Goal: Task Accomplishment & Management: Manage account settings

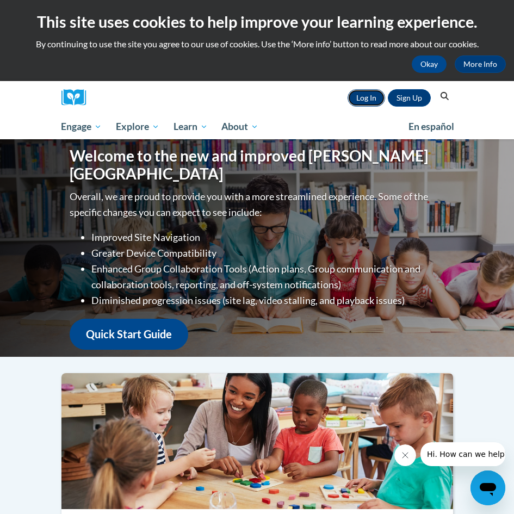
click at [368, 102] on link "Log In" at bounding box center [365, 97] width 37 height 17
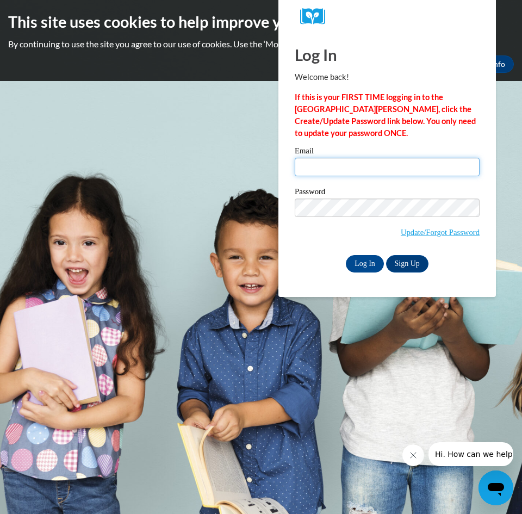
click at [350, 167] on input "Email" at bounding box center [387, 167] width 185 height 18
type input "[EMAIL_ADDRESS][DOMAIN_NAME]"
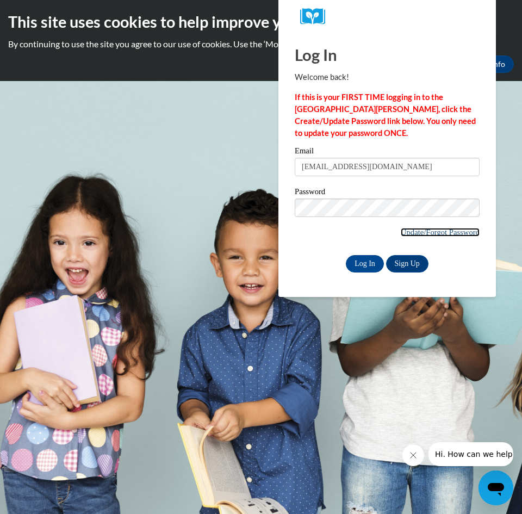
click at [404, 233] on link "Update/Forgot Password" at bounding box center [439, 232] width 79 height 9
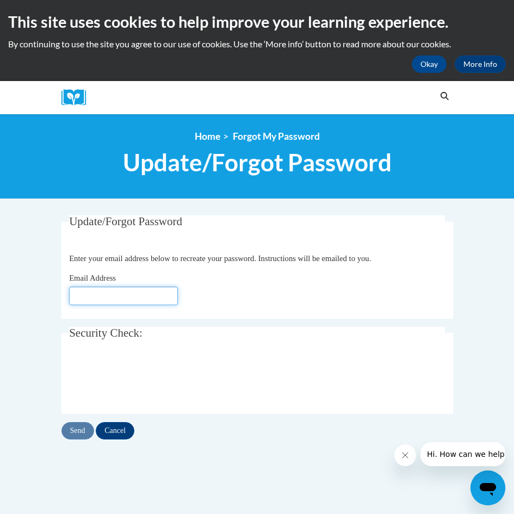
click at [134, 296] on input "Email Address" at bounding box center [123, 295] width 109 height 18
type input "[EMAIL_ADDRESS][DOMAIN_NAME]"
click at [83, 436] on input "Send" at bounding box center [77, 430] width 33 height 17
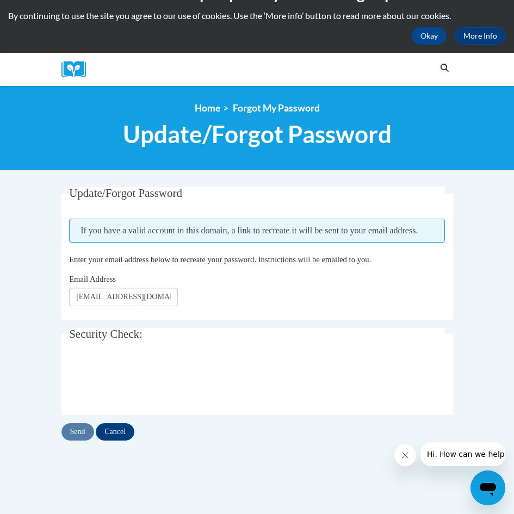
scroll to position [54, 0]
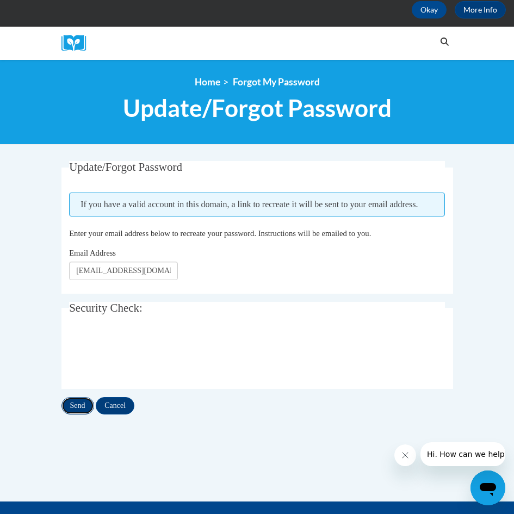
click at [80, 414] on input "Send" at bounding box center [77, 405] width 33 height 17
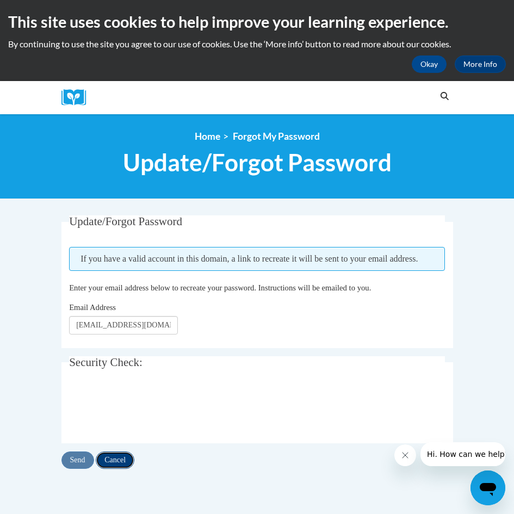
click at [117, 468] on input "Cancel" at bounding box center [115, 459] width 39 height 17
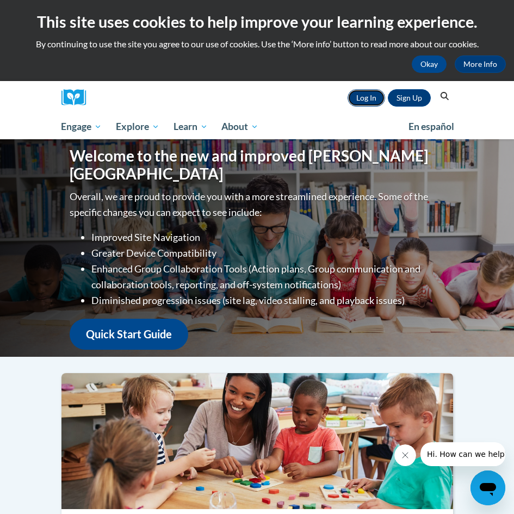
click at [368, 98] on link "Log In" at bounding box center [365, 97] width 37 height 17
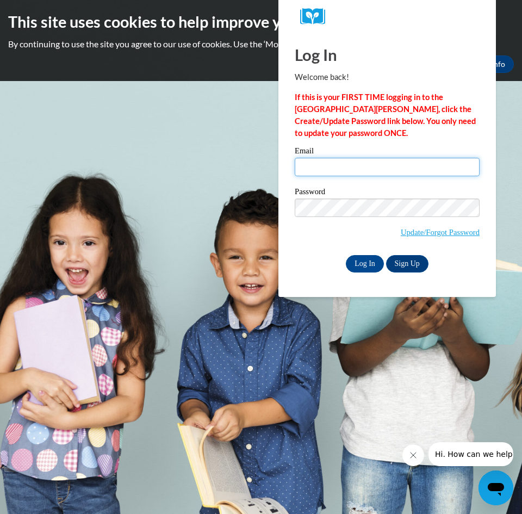
click at [327, 168] on input "Email" at bounding box center [387, 167] width 185 height 18
type input "shalls5@comcast.net"
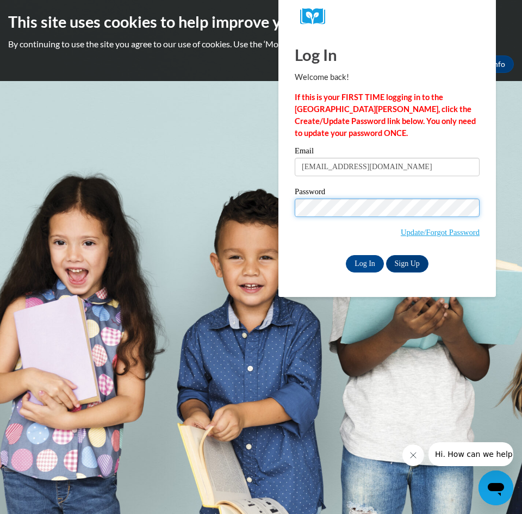
click at [346, 255] on input "Log In" at bounding box center [365, 263] width 38 height 17
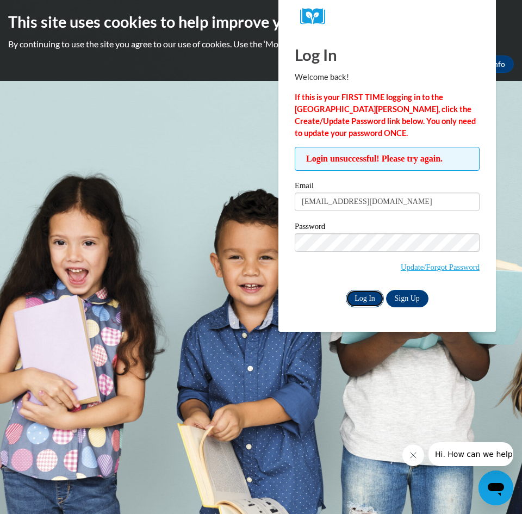
click at [363, 297] on input "Log In" at bounding box center [365, 298] width 38 height 17
click at [434, 268] on link "Update/Forgot Password" at bounding box center [439, 266] width 79 height 9
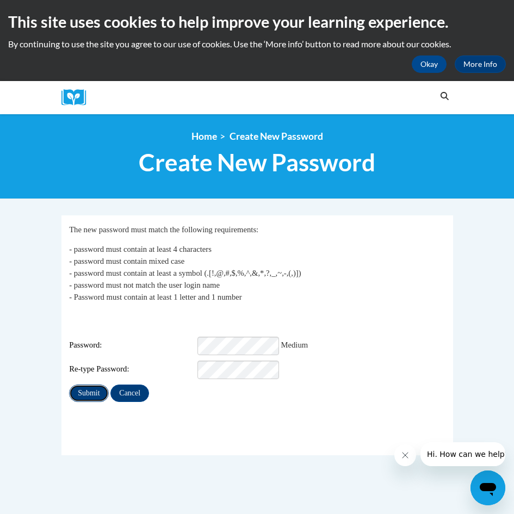
click at [89, 389] on input "Submit" at bounding box center [88, 392] width 39 height 17
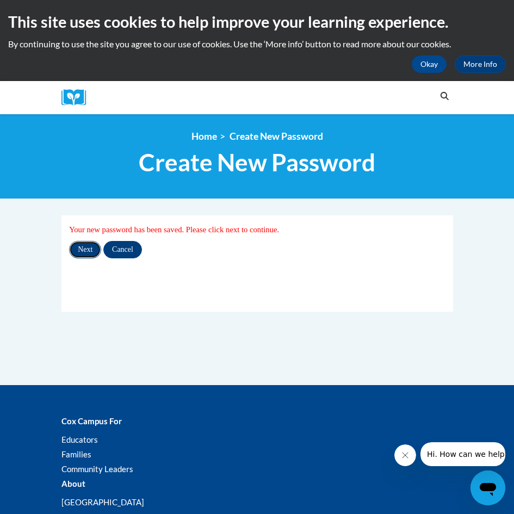
click at [78, 254] on input "Next" at bounding box center [85, 249] width 32 height 17
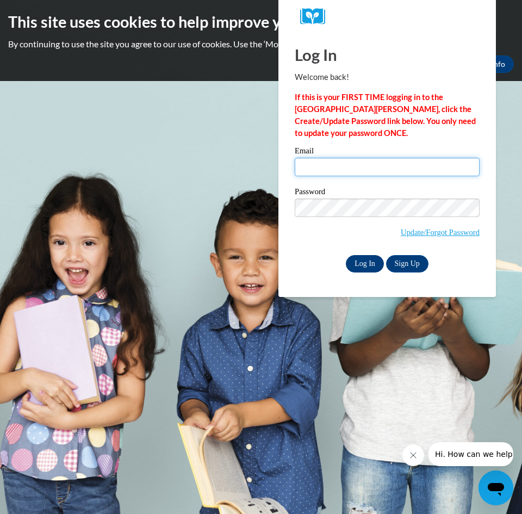
type input "shalls5@comcast.net"
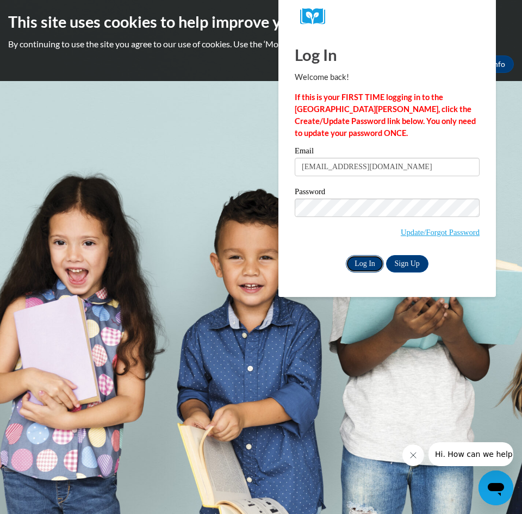
click at [366, 263] on input "Log In" at bounding box center [365, 263] width 38 height 17
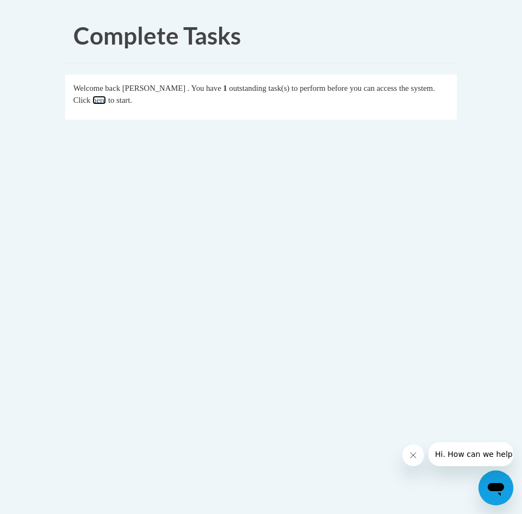
click at [102, 103] on link "here" at bounding box center [99, 100] width 14 height 9
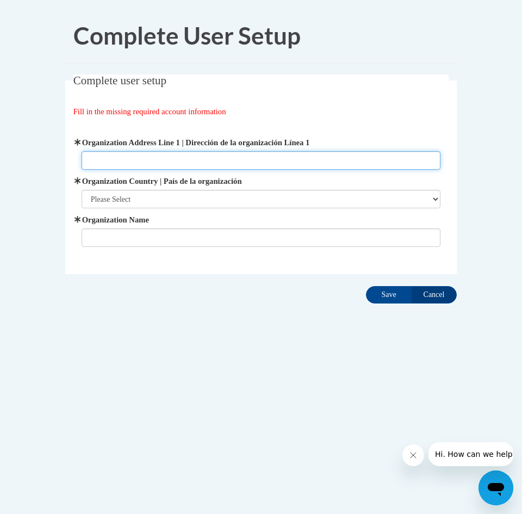
click at [105, 164] on input "Organization Address Line 1 | Dirección de la organización Línea 1" at bounding box center [261, 160] width 359 height 18
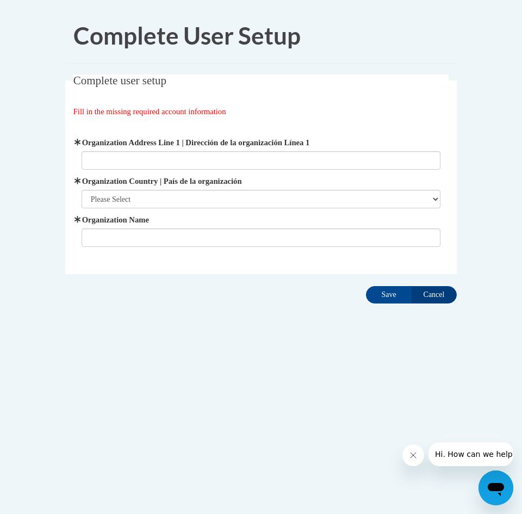
click at [213, 395] on body "Complete User Setup Complete user setup Fill in the missing required account in…" at bounding box center [261, 257] width 522 height 514
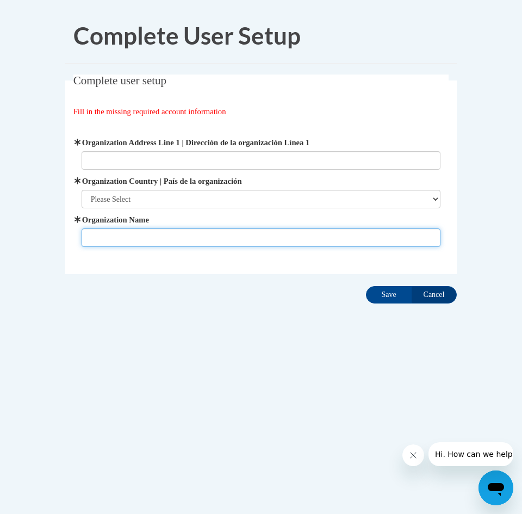
click at [112, 233] on input "Organization Name" at bounding box center [261, 237] width 359 height 18
type input "The Day School"
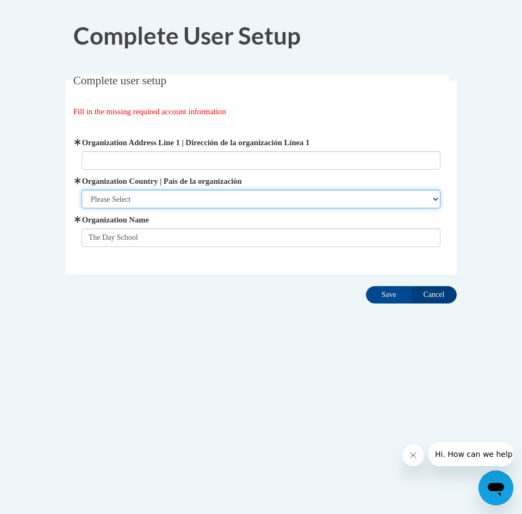
click at [116, 196] on select "Please Select United States | Estados Unidos Outside of the United States | Fue…" at bounding box center [261, 199] width 359 height 18
select select "ad49bcad-a171-4b2e-b99c-48b446064914"
click at [82, 190] on select "Please Select United States | Estados Unidos Outside of the United States | Fue…" at bounding box center [261, 199] width 359 height 18
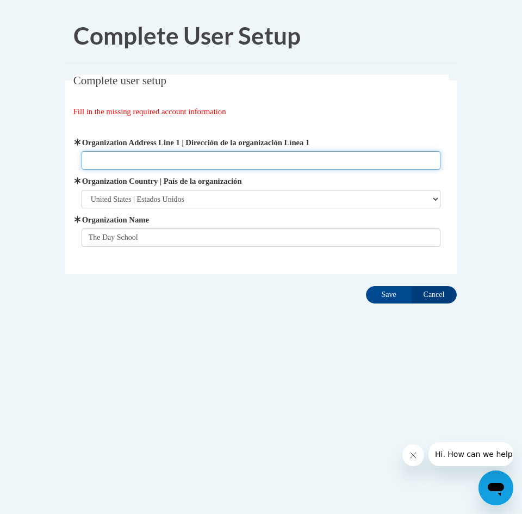
click at [116, 160] on input "Organization Address Line 1 | Dirección de la organización Línea 1" at bounding box center [261, 160] width 359 height 18
type input "301 Johnson Ferry Rd, Atlanta, GA 30328"
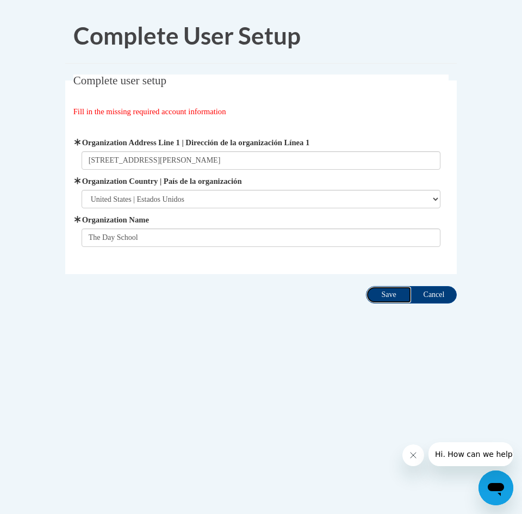
click at [380, 298] on input "Save" at bounding box center [389, 294] width 46 height 17
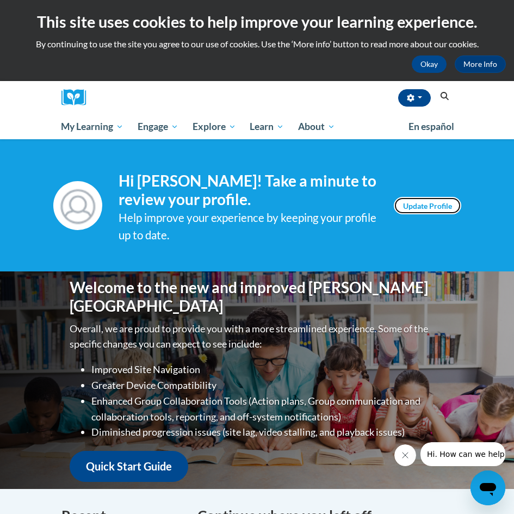
click at [437, 199] on link "Update Profile" at bounding box center [426, 205] width 67 height 17
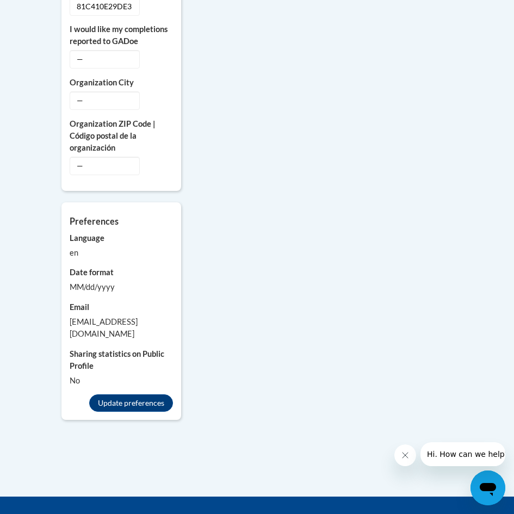
scroll to position [815, 0]
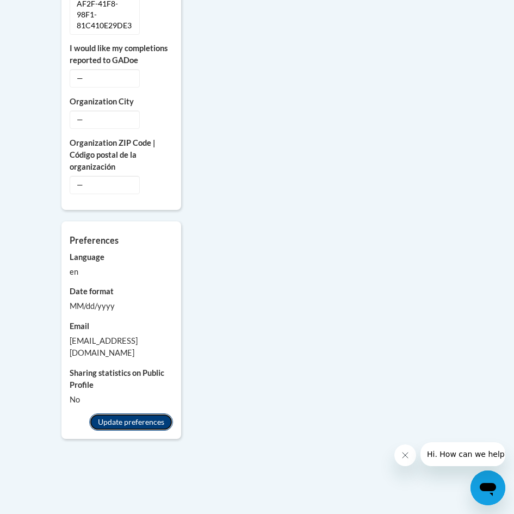
click at [123, 413] on button "Update preferences" at bounding box center [131, 421] width 84 height 17
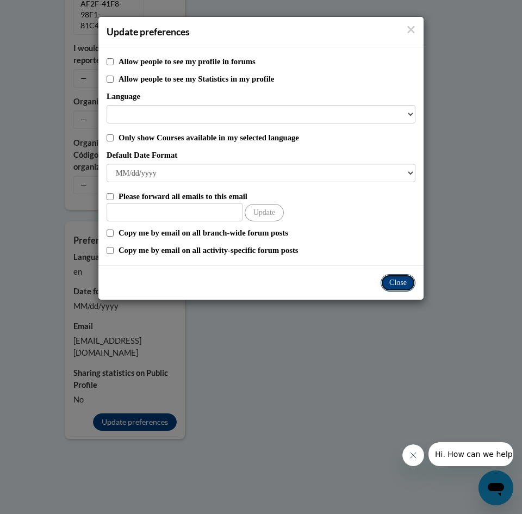
click at [401, 281] on button "Close" at bounding box center [397, 282] width 35 height 17
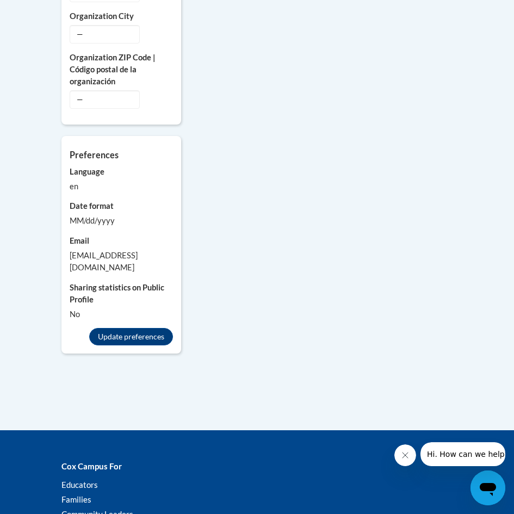
scroll to position [924, 0]
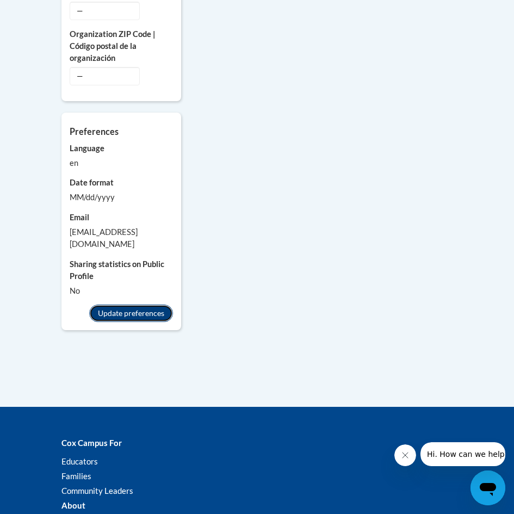
click at [140, 304] on button "Update preferences" at bounding box center [131, 312] width 84 height 17
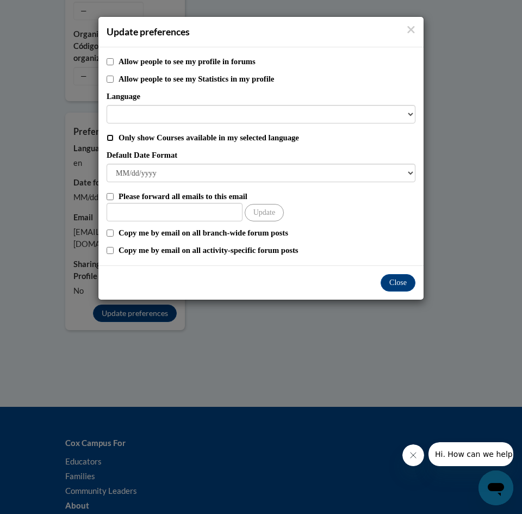
click at [109, 139] on input "Only show Courses available in my selected language" at bounding box center [110, 137] width 7 height 7
checkbox input "true"
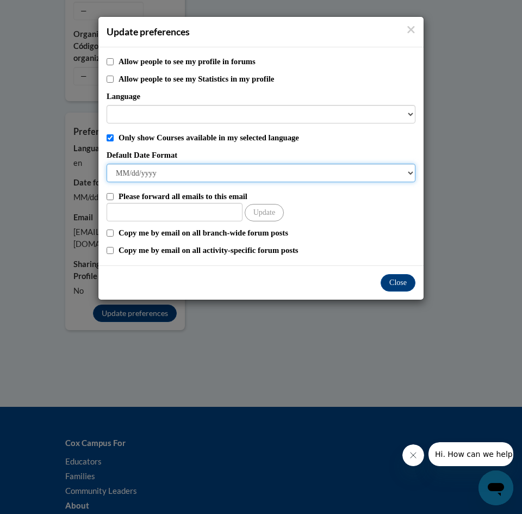
click at [408, 172] on select "M/d/yyyy M/d/yy MM/dd/yy MM/dd/yyyy yy/MM/dd yyyy-MM-dd dd-MMM-yyyy dd/MM/yyyy …" at bounding box center [261, 173] width 309 height 18
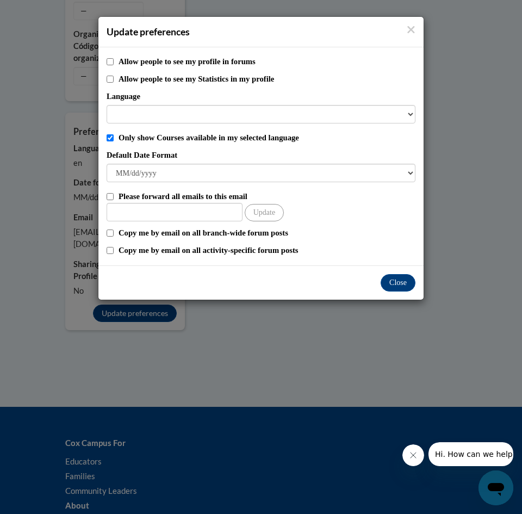
click at [253, 343] on div "Update preferences Allow people to see my profile in forums Allow people to see…" at bounding box center [261, 257] width 522 height 514
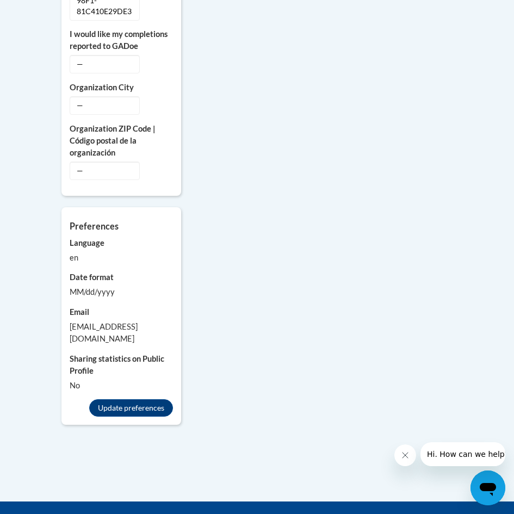
scroll to position [815, 0]
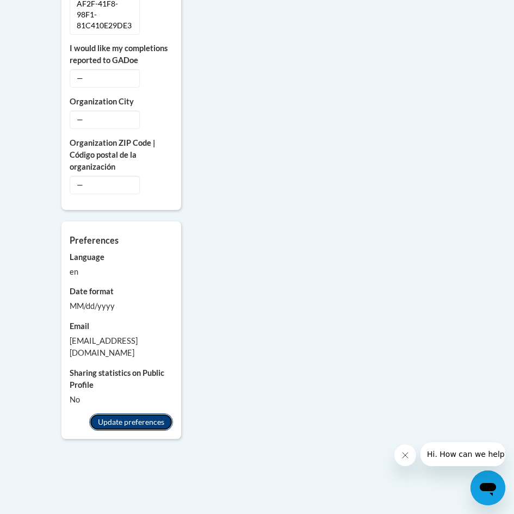
click at [146, 413] on button "Update preferences" at bounding box center [131, 421] width 84 height 17
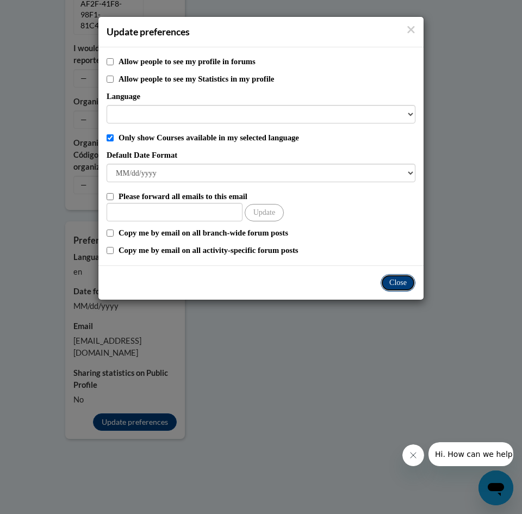
click at [405, 281] on button "Close" at bounding box center [397, 282] width 35 height 17
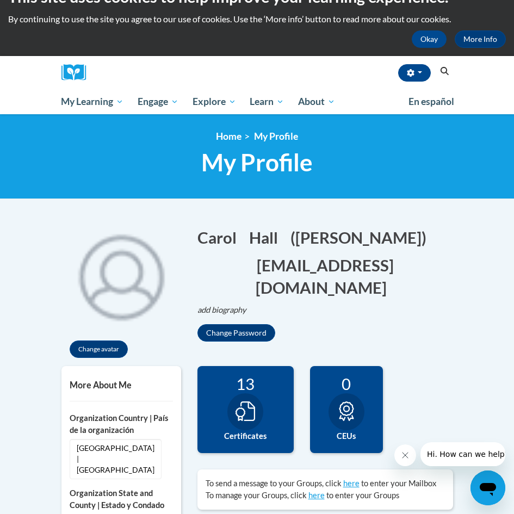
scroll to position [0, 0]
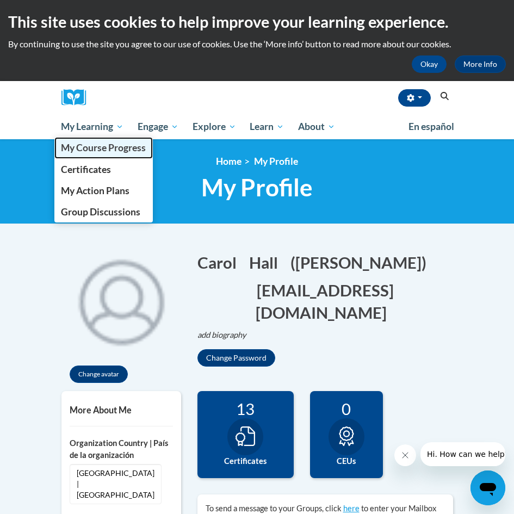
click at [136, 152] on span "My Course Progress" at bounding box center [103, 147] width 85 height 11
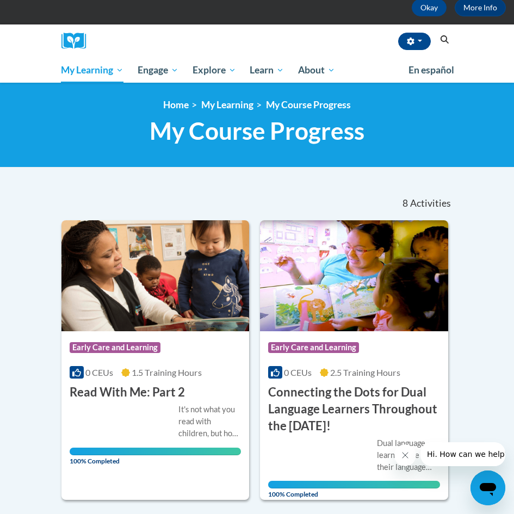
scroll to position [70, 0]
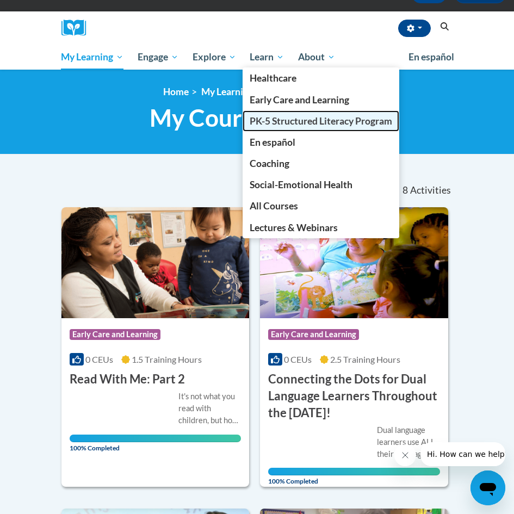
click at [299, 122] on span "PK-5 Structured Literacy Program" at bounding box center [320, 120] width 142 height 11
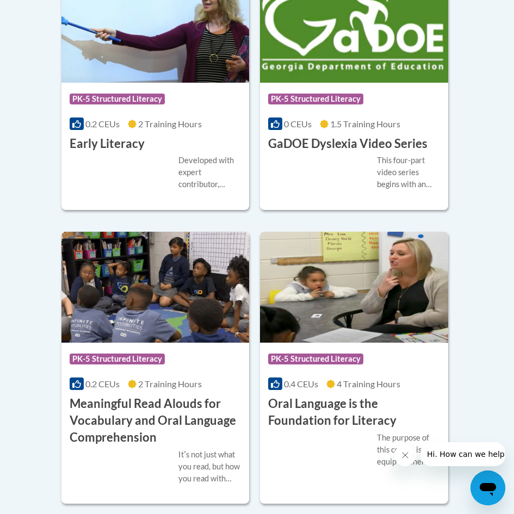
scroll to position [706, 0]
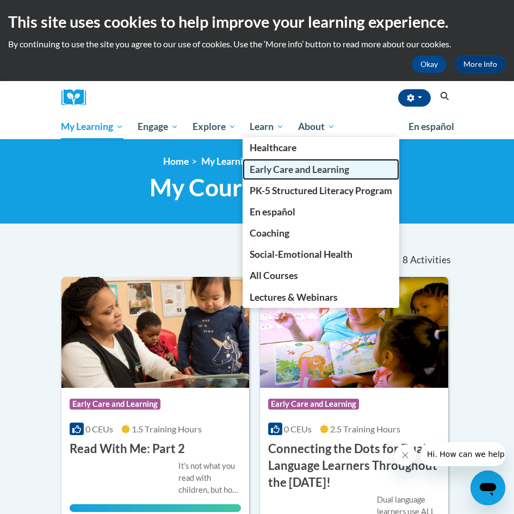
click at [290, 173] on span "Early Care and Learning" at bounding box center [298, 169] width 99 height 11
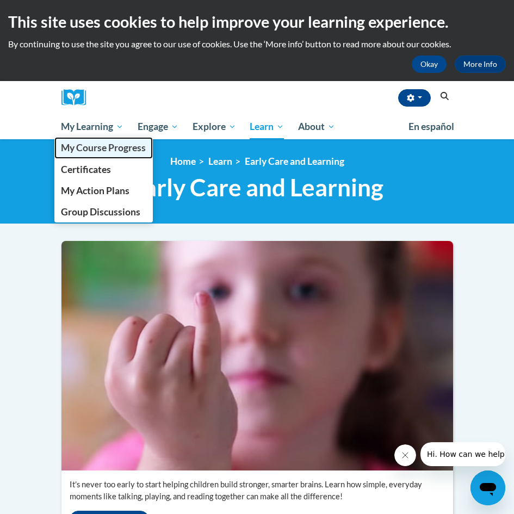
click at [104, 151] on span "My Course Progress" at bounding box center [103, 147] width 85 height 11
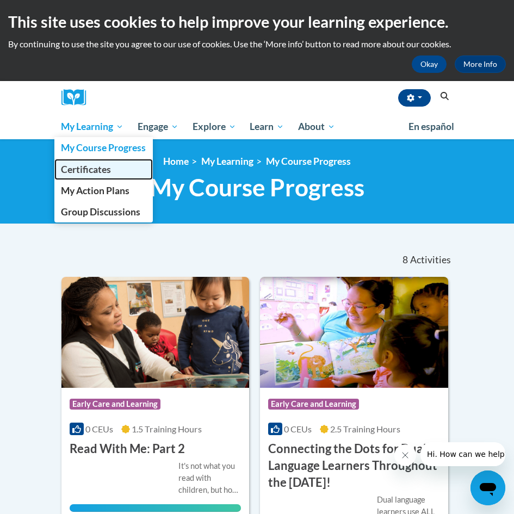
click at [89, 167] on span "Certificates" at bounding box center [86, 169] width 50 height 11
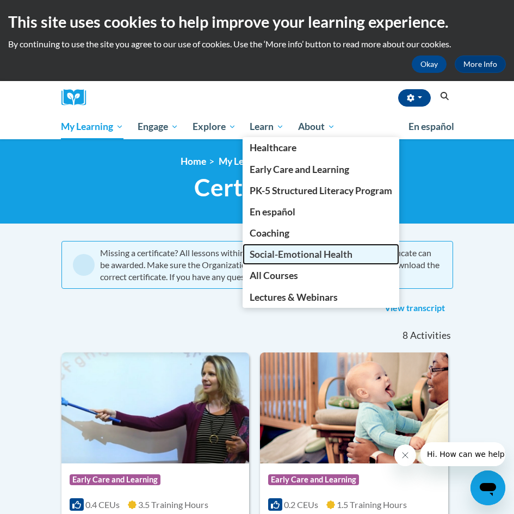
click at [325, 256] on span "Social-Emotional Health" at bounding box center [300, 253] width 103 height 11
